Goal: Use online tool/utility: Utilize a website feature to perform a specific function

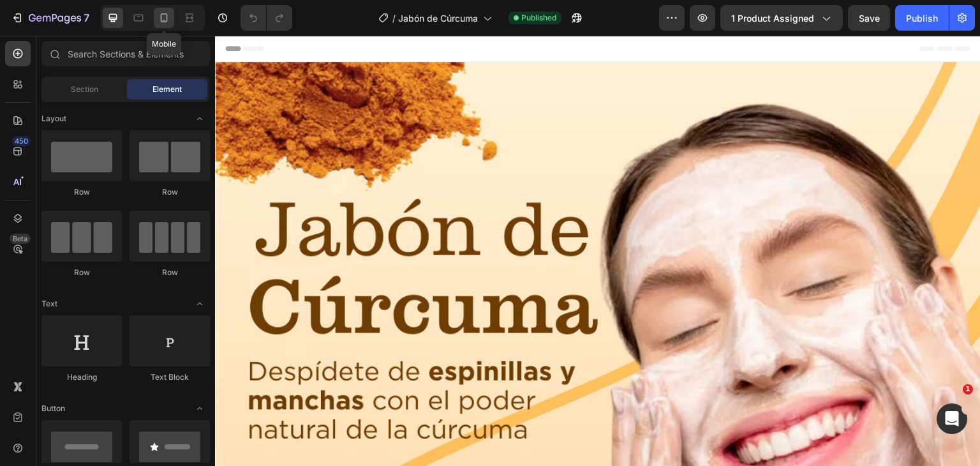
click at [166, 20] on icon at bounding box center [164, 17] width 7 height 9
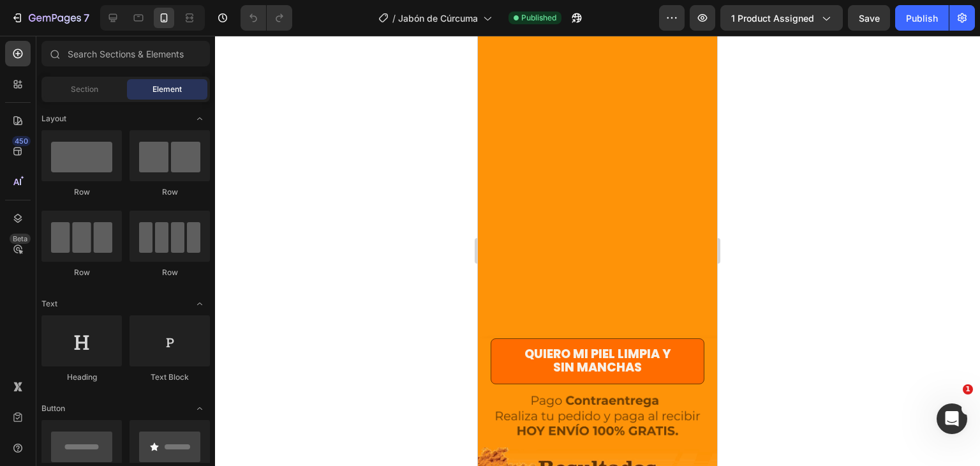
scroll to position [41, 0]
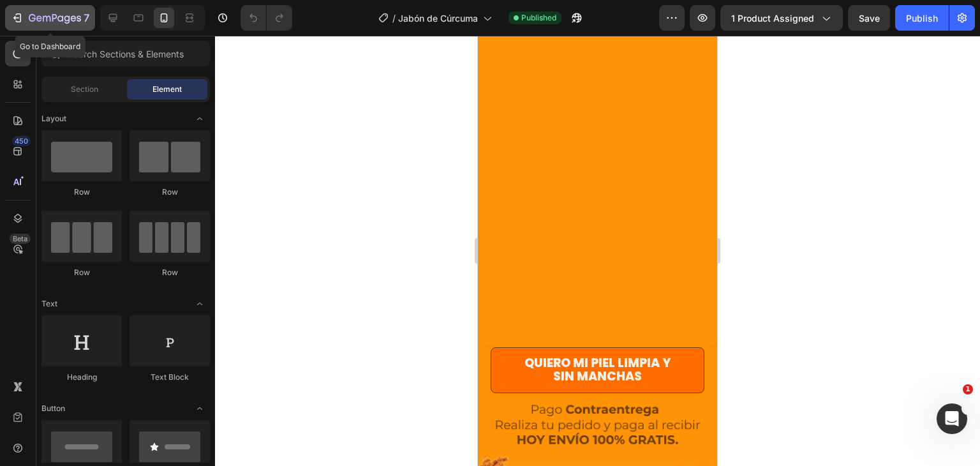
click at [24, 20] on div "7" at bounding box center [50, 17] width 78 height 15
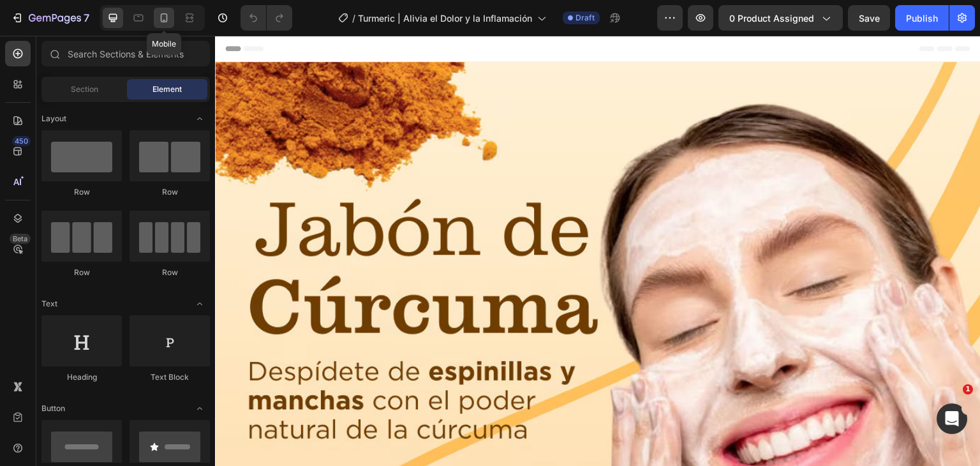
click at [174, 15] on div at bounding box center [164, 18] width 20 height 20
